Goal: Check status

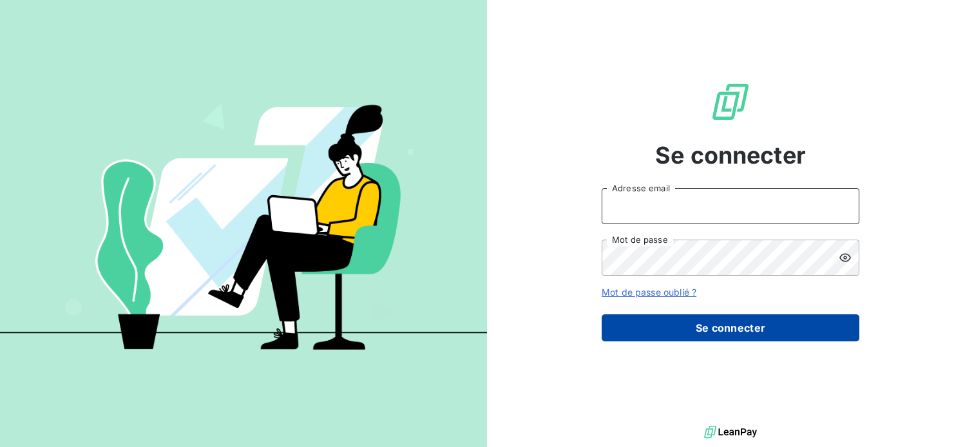
type input "[EMAIL_ADDRESS][DOMAIN_NAME]"
click at [750, 333] on button "Se connecter" at bounding box center [731, 328] width 258 height 27
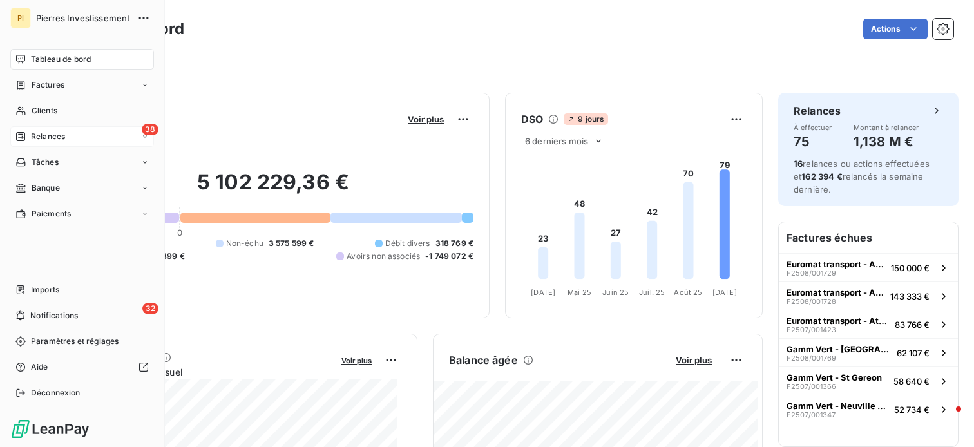
drag, startPoint x: 46, startPoint y: 140, endPoint x: 129, endPoint y: 138, distance: 82.5
click at [46, 139] on span "Relances" at bounding box center [48, 137] width 34 height 12
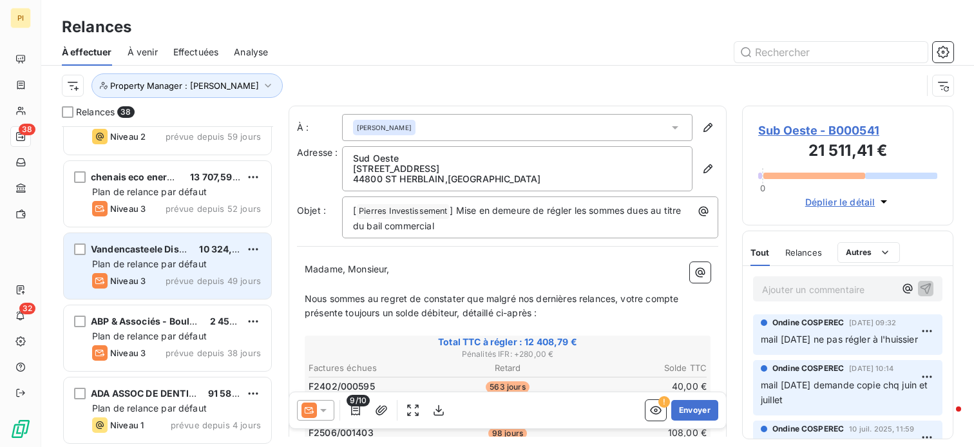
scroll to position [2358, 0]
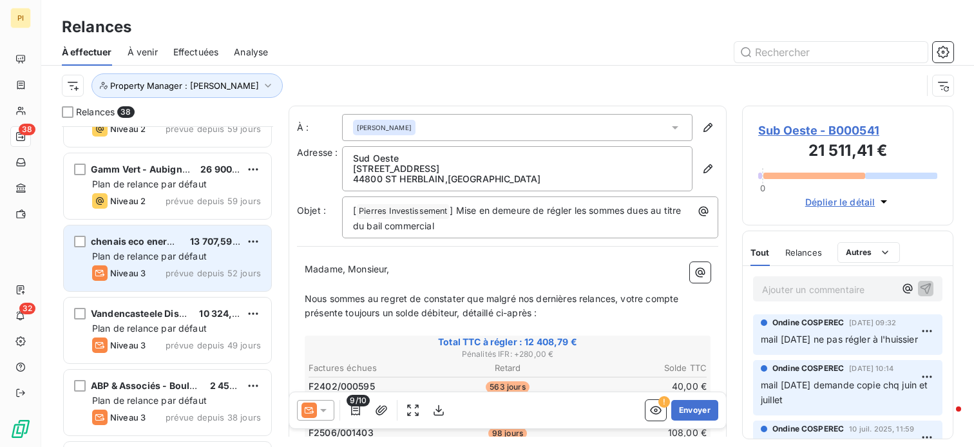
click at [170, 258] on span "Plan de relance par défaut" at bounding box center [149, 256] width 115 height 11
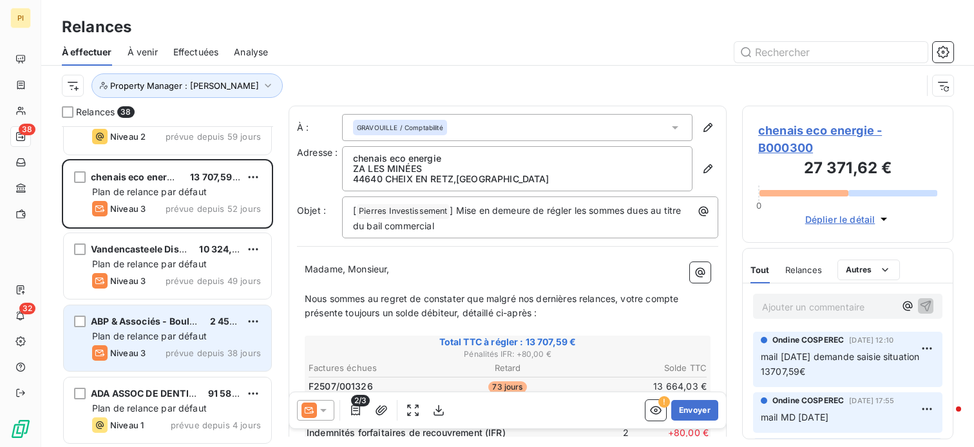
click at [162, 347] on div "Niveau 3 prévue depuis 38 jours" at bounding box center [176, 352] width 169 height 15
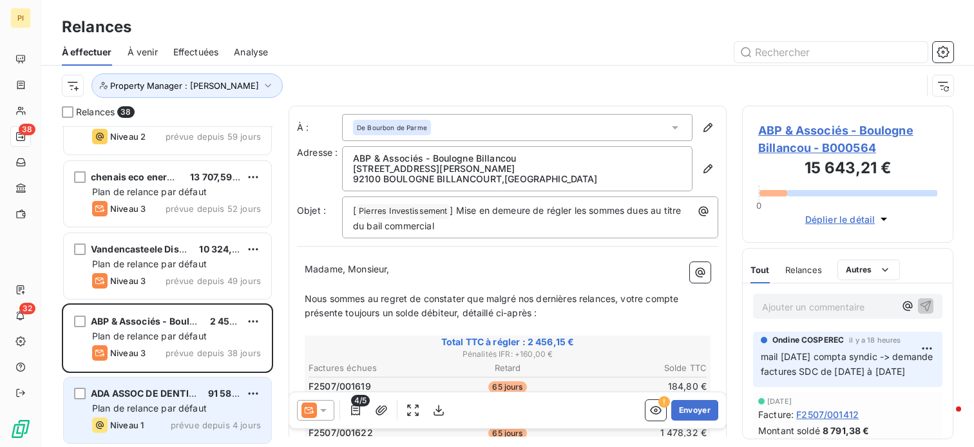
click at [162, 403] on span "Plan de relance par défaut" at bounding box center [149, 408] width 115 height 11
